Goal: Information Seeking & Learning: Learn about a topic

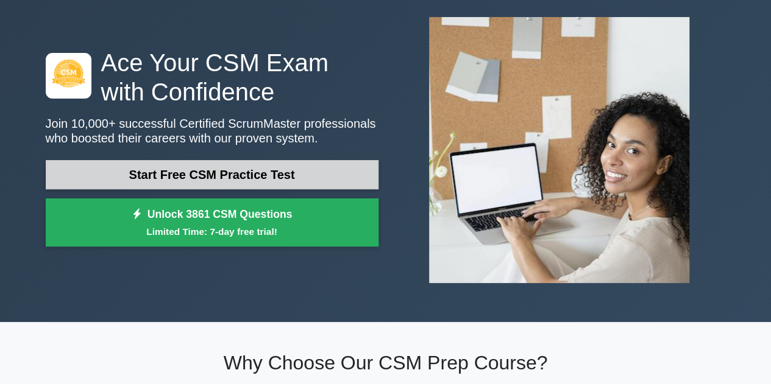
click at [299, 173] on link "Start Free CSM Practice Test" at bounding box center [212, 174] width 333 height 29
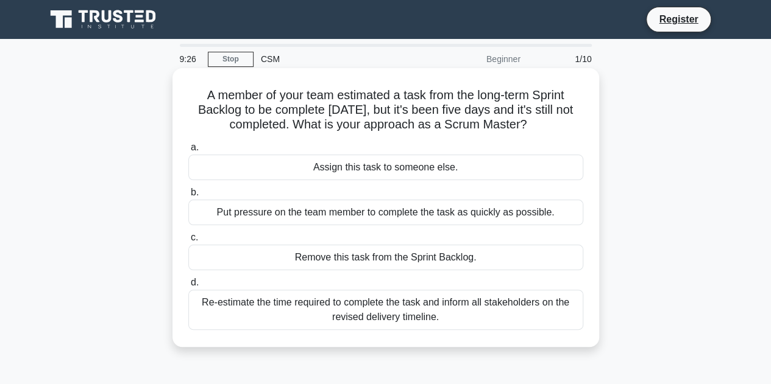
click at [479, 315] on div "Re-estimate the time required to complete the task and inform all stakeholders …" at bounding box center [385, 310] width 395 height 40
click at [188, 287] on input "d. Re-estimate the time required to complete the task and inform all stakeholde…" at bounding box center [188, 283] width 0 height 8
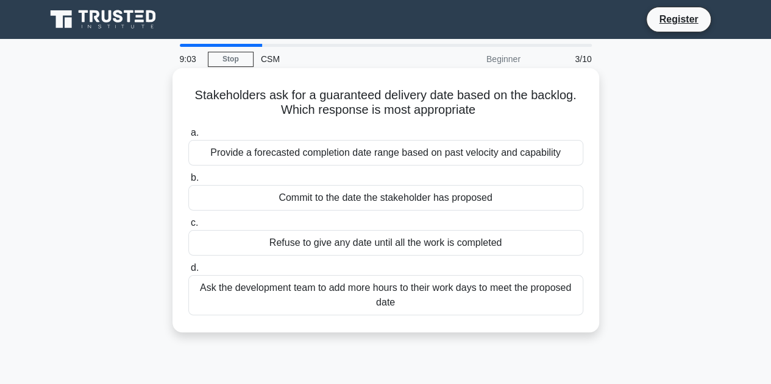
click at [482, 158] on div "Provide a forecasted completion date range based on past velocity and capability" at bounding box center [385, 153] width 395 height 26
click at [188, 137] on input "a. Provide a forecasted completion date range based on past velocity and capabi…" at bounding box center [188, 133] width 0 height 8
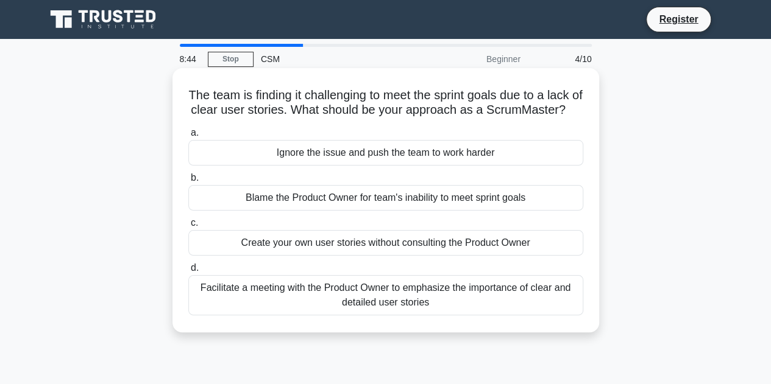
click at [418, 295] on div "Facilitate a meeting with the Product Owner to emphasize the importance of clea…" at bounding box center [385, 295] width 395 height 40
click at [188, 272] on input "d. Facilitate a meeting with the Product Owner to emphasize the importance of c…" at bounding box center [188, 268] width 0 height 8
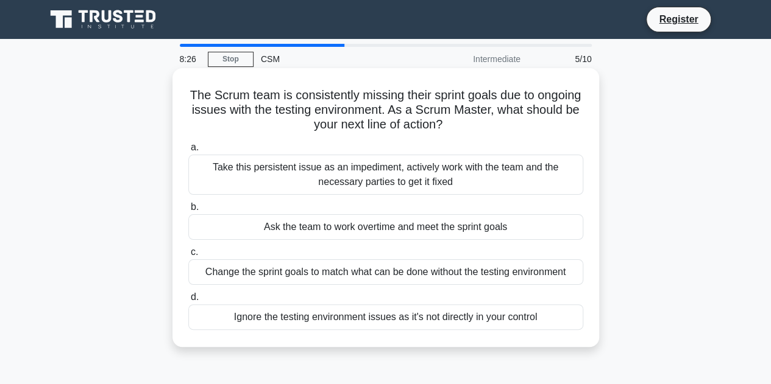
click at [434, 175] on div "Take this persistent issue as an impediment, actively work with the team and th…" at bounding box center [385, 175] width 395 height 40
click at [188, 152] on input "a. Take this persistent issue as an impediment, actively work with the team and…" at bounding box center [188, 148] width 0 height 8
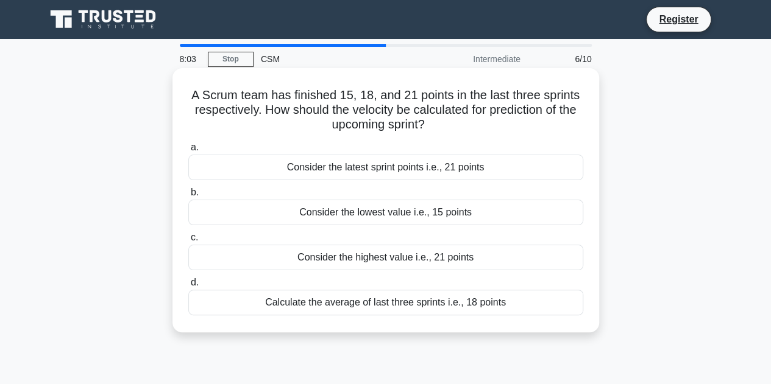
click at [456, 303] on div "Calculate the average of last three sprints i.e., 18 points" at bounding box center [385, 303] width 395 height 26
click at [188, 287] on input "d. Calculate the average of last three sprints i.e., 18 points" at bounding box center [188, 283] width 0 height 8
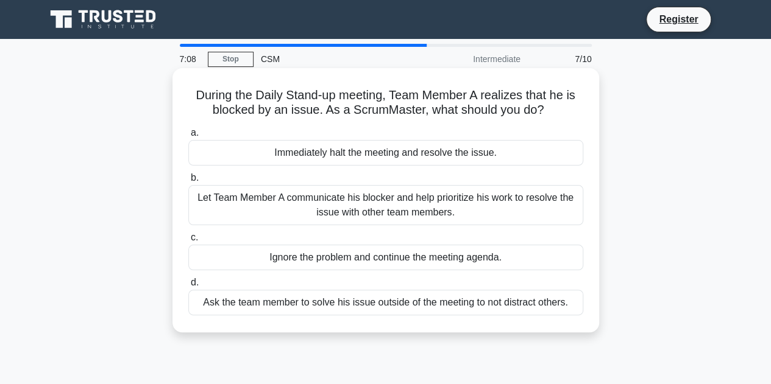
click at [429, 214] on div "Let Team Member A communicate his blocker and help prioritize his work to resol…" at bounding box center [385, 205] width 395 height 40
click at [188, 182] on input "b. Let Team Member A communicate his blocker and help prioritize his work to re…" at bounding box center [188, 178] width 0 height 8
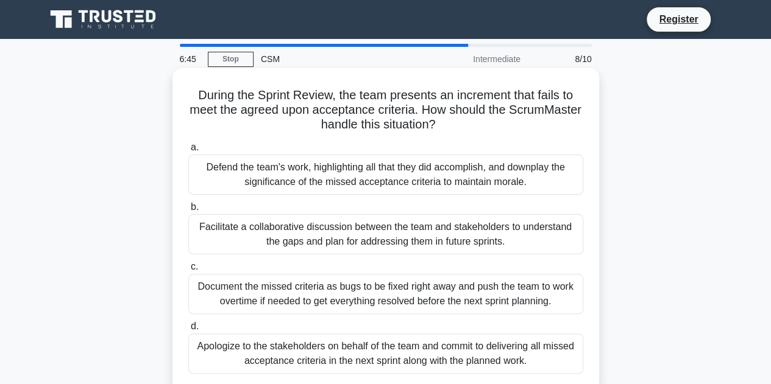
click at [518, 236] on div "Facilitate a collaborative discussion between the team and stakeholders to unde…" at bounding box center [385, 234] width 395 height 40
click at [188, 211] on input "b. Facilitate a collaborative discussion between the team and stakeholders to u…" at bounding box center [188, 207] width 0 height 8
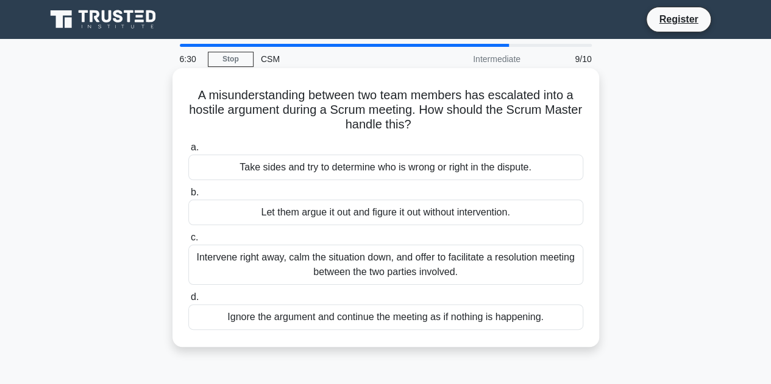
click at [529, 266] on div "Intervene right away, calm the situation down, and offer to facilitate a resolu…" at bounding box center [385, 265] width 395 height 40
click at [188, 242] on input "c. Intervene right away, calm the situation down, and offer to facilitate a res…" at bounding box center [188, 238] width 0 height 8
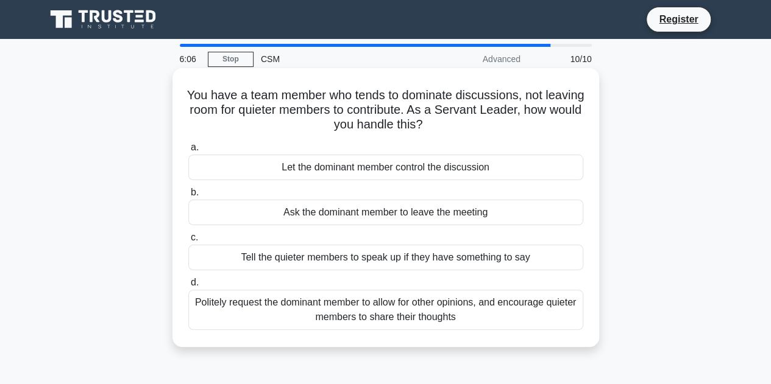
click at [425, 312] on div "Politely request the dominant member to allow for other opinions, and encourage…" at bounding box center [385, 310] width 395 height 40
click at [188, 287] on input "d. Politely request the dominant member to allow for other opinions, and encour…" at bounding box center [188, 283] width 0 height 8
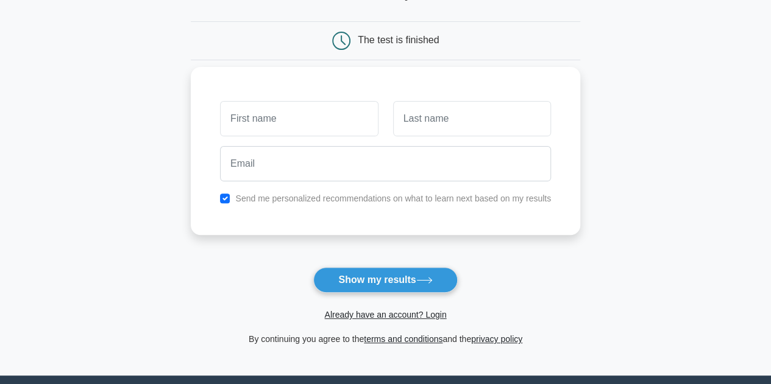
scroll to position [122, 0]
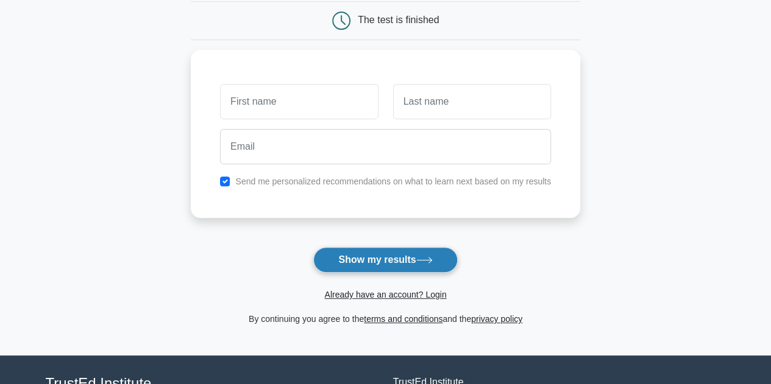
click at [394, 258] on button "Show my results" at bounding box center [385, 260] width 144 height 26
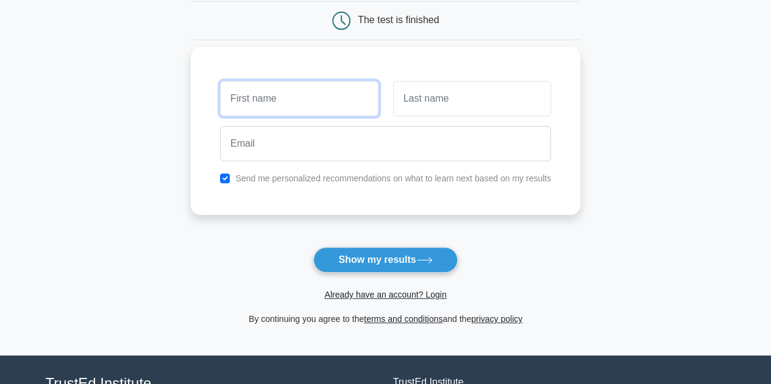
click at [272, 93] on input "text" at bounding box center [299, 98] width 158 height 35
type input "Karoll"
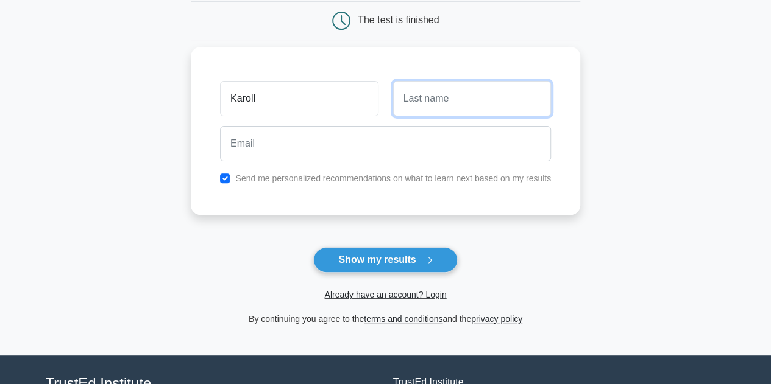
click at [465, 109] on input "text" at bounding box center [472, 98] width 158 height 35
type input "[PERSON_NAME]"
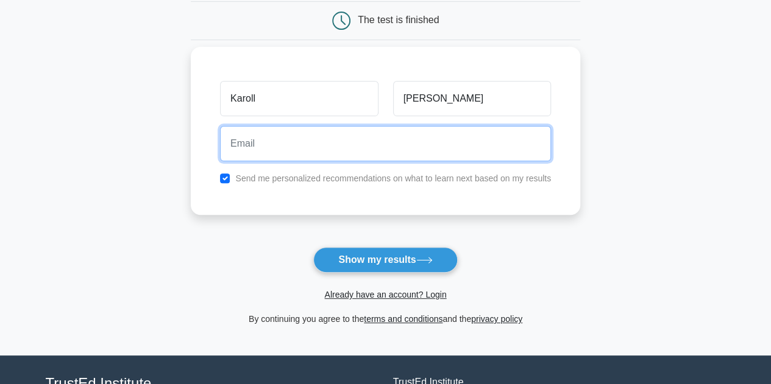
click at [315, 135] on input "email" at bounding box center [385, 143] width 331 height 35
click at [258, 142] on input "[EMAIL_ADDRESS][DOMAIN_NAME]" at bounding box center [385, 143] width 331 height 35
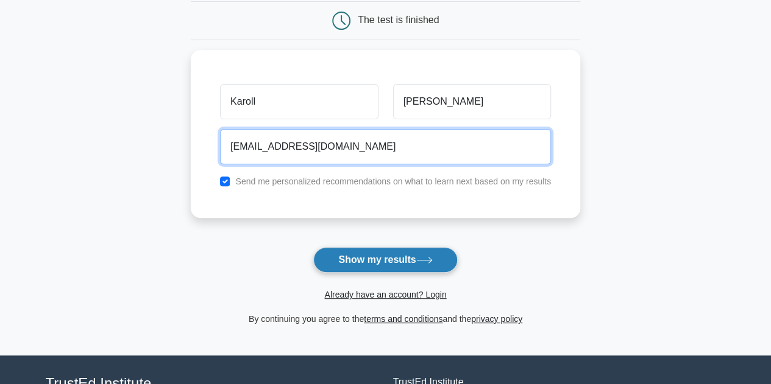
type input "[EMAIL_ADDRESS][DOMAIN_NAME]"
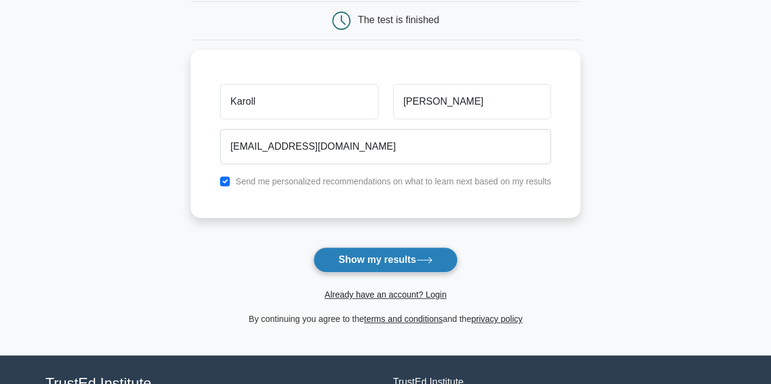
click at [388, 254] on button "Show my results" at bounding box center [385, 260] width 144 height 26
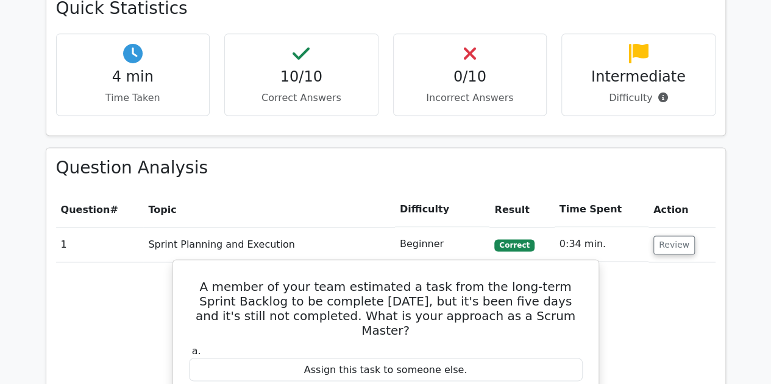
scroll to position [731, 0]
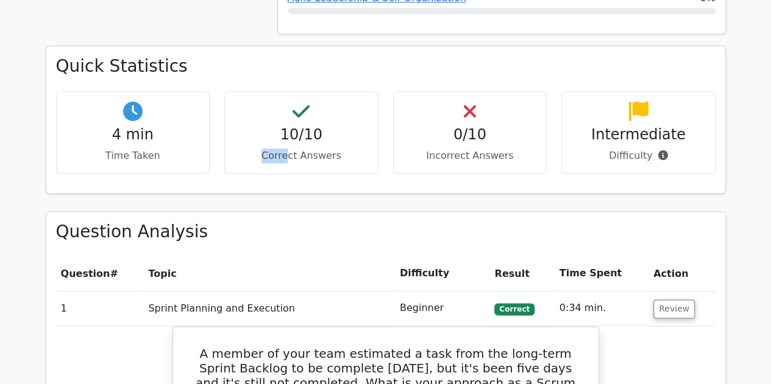
drag, startPoint x: 260, startPoint y: 112, endPoint x: 340, endPoint y: 112, distance: 79.8
click at [302, 149] on p "Correct Answers" at bounding box center [301, 156] width 133 height 15
drag, startPoint x: 340, startPoint y: 112, endPoint x: 359, endPoint y: 112, distance: 19.5
click at [359, 149] on p "Correct Answers" at bounding box center [301, 156] width 133 height 15
drag, startPoint x: 432, startPoint y: 111, endPoint x: 542, endPoint y: 116, distance: 109.7
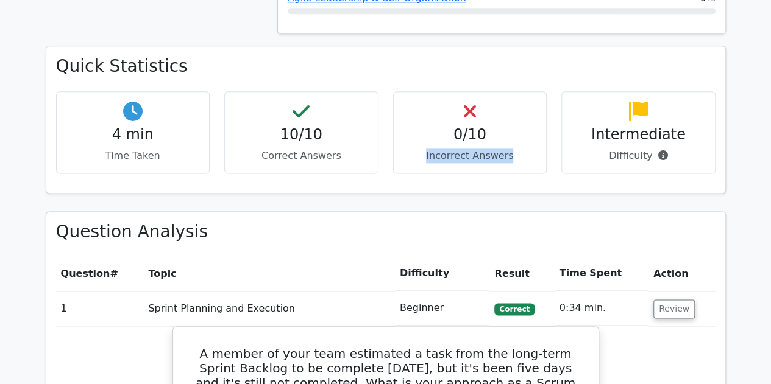
click at [542, 116] on div "0/10 Incorrect Answers" at bounding box center [470, 132] width 154 height 82
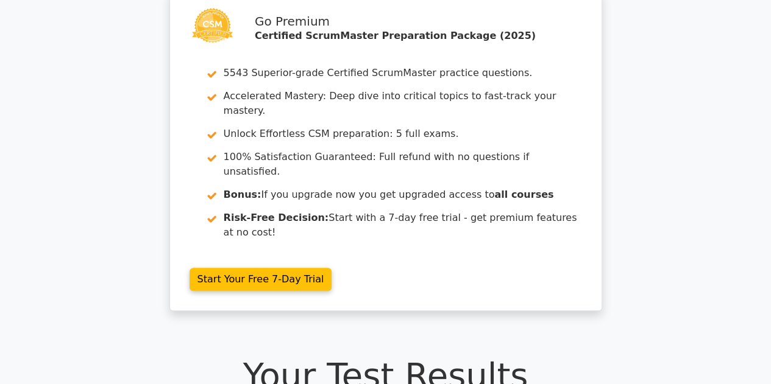
scroll to position [0, 0]
